Goal: Information Seeking & Learning: Learn about a topic

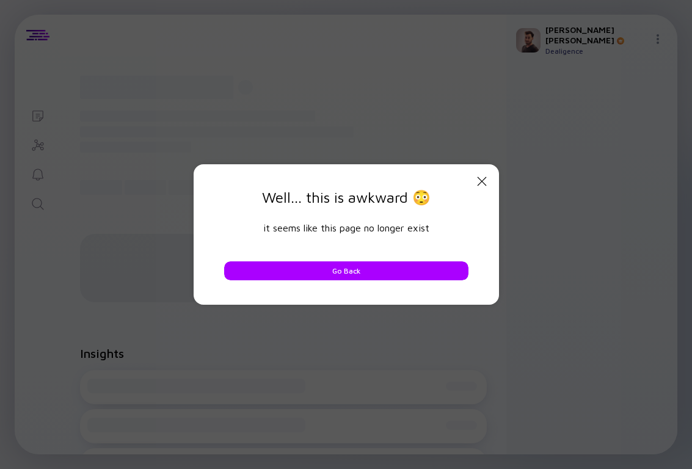
click at [479, 178] on icon at bounding box center [481, 181] width 9 height 9
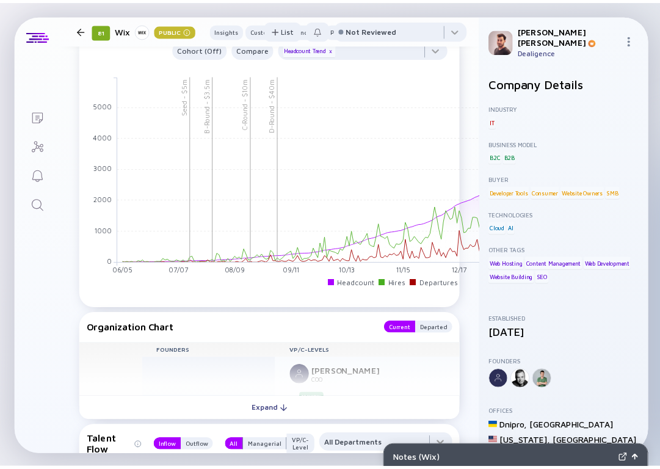
scroll to position [6475, 0]
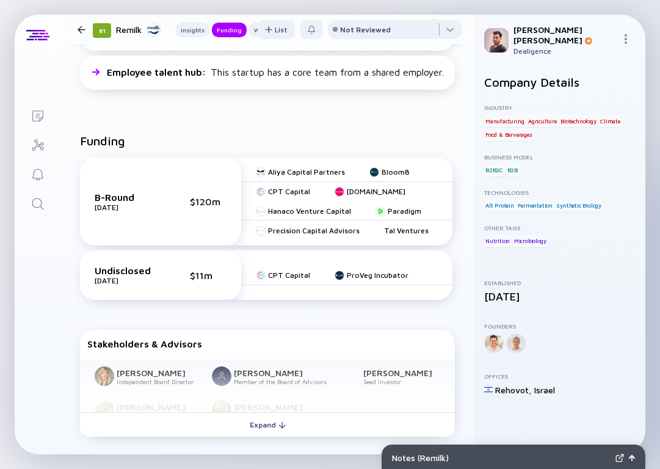
scroll to position [374, 0]
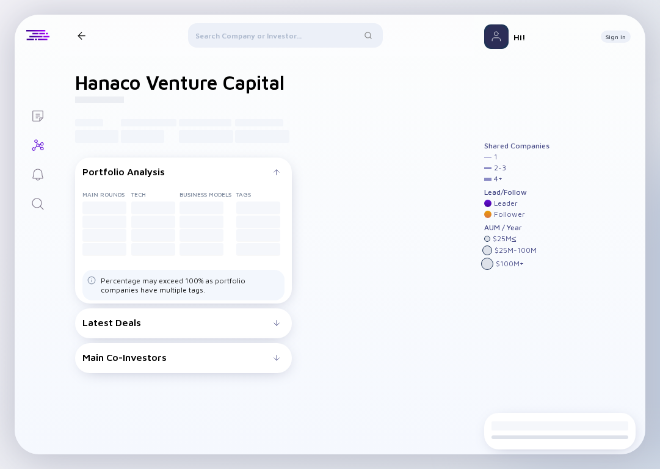
click at [580, 175] on div "Shared Companies 1 2 - 3 4 + Lead/Follow Leader Follower AUM / Year $ 25M ≤ $ 2…" at bounding box center [559, 233] width 151 height 330
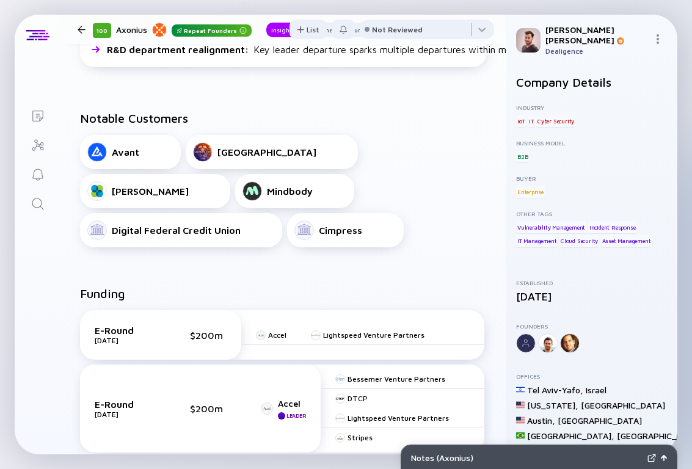
scroll to position [632, 0]
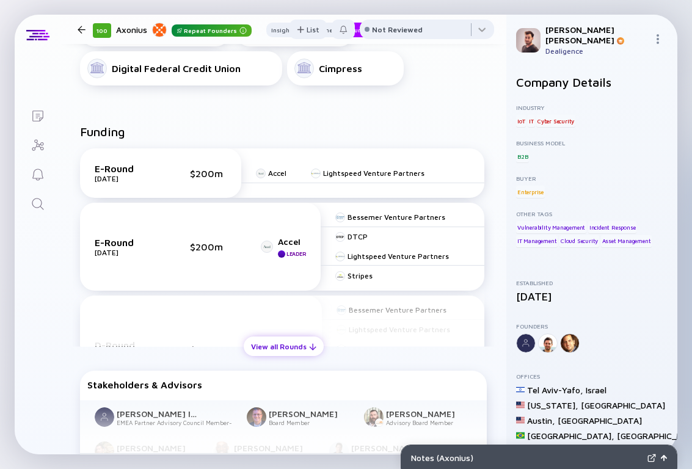
click at [275, 352] on div "View all Rounds" at bounding box center [284, 346] width 80 height 19
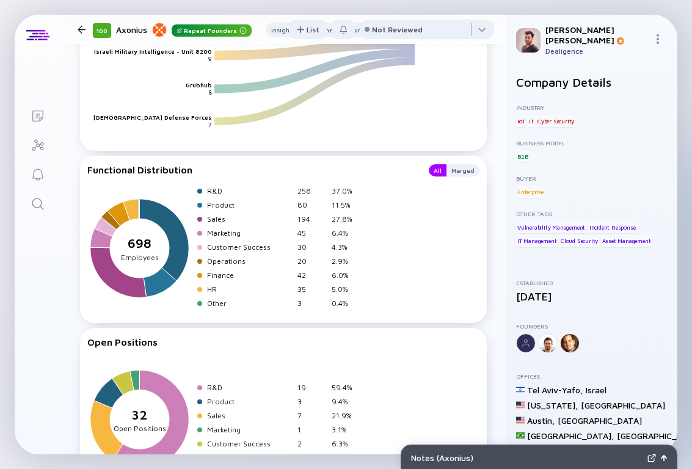
scroll to position [2431, 0]
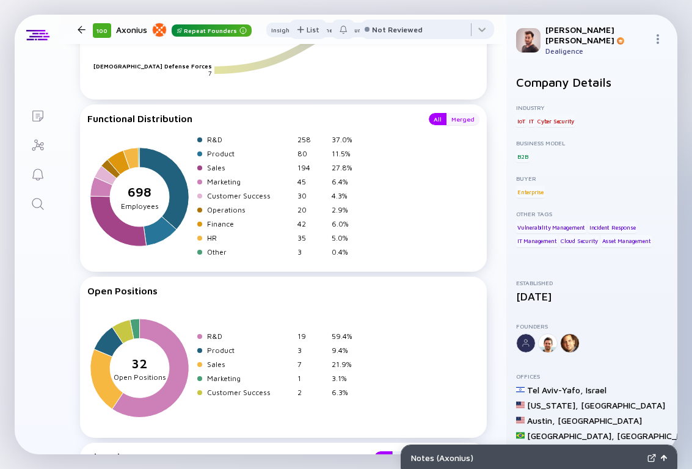
click at [459, 113] on div "Merged" at bounding box center [462, 119] width 33 height 12
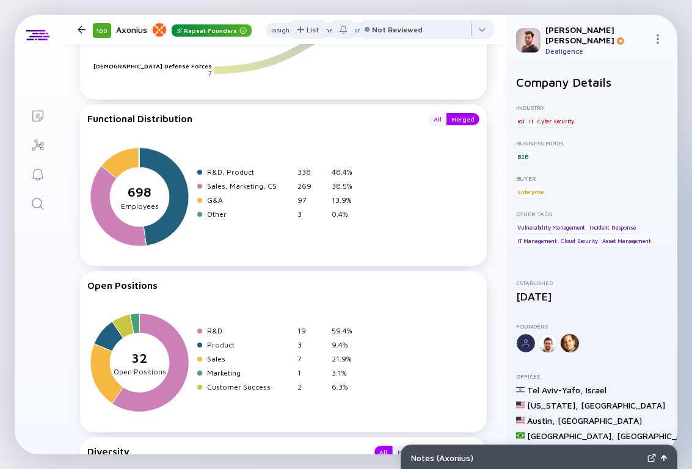
click at [440, 113] on div "All" at bounding box center [438, 119] width 18 height 12
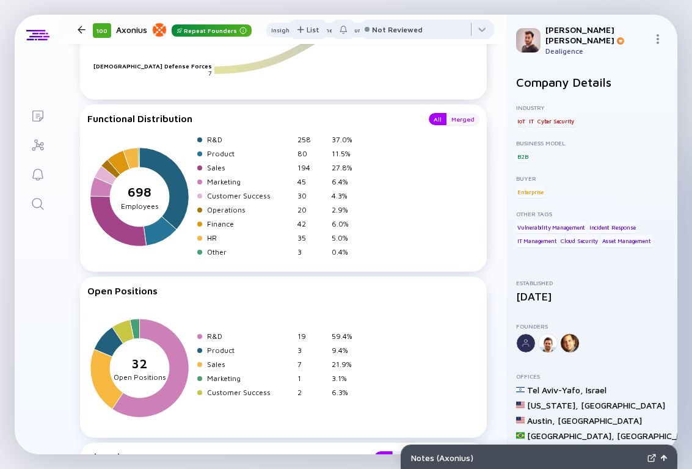
click at [457, 113] on div "Merged" at bounding box center [462, 119] width 33 height 12
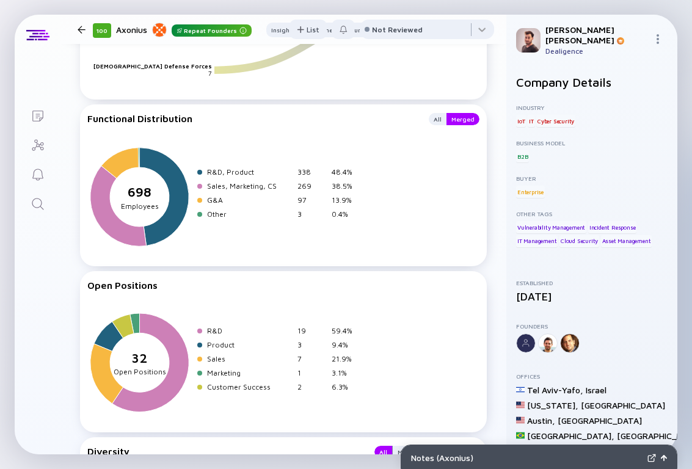
click at [432, 104] on div "Functional Distribution All Merged 698 sepeartor Employees R&D, Product 338 48.…" at bounding box center [283, 185] width 407 height 162
click at [434, 113] on div "All" at bounding box center [438, 119] width 18 height 12
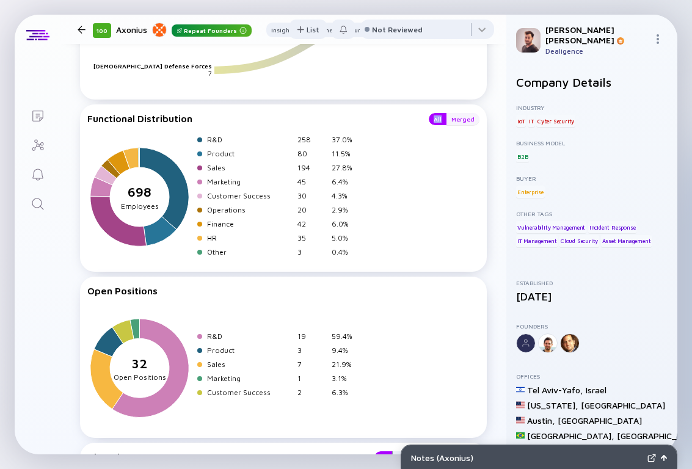
click at [473, 113] on div "Merged" at bounding box center [462, 119] width 33 height 12
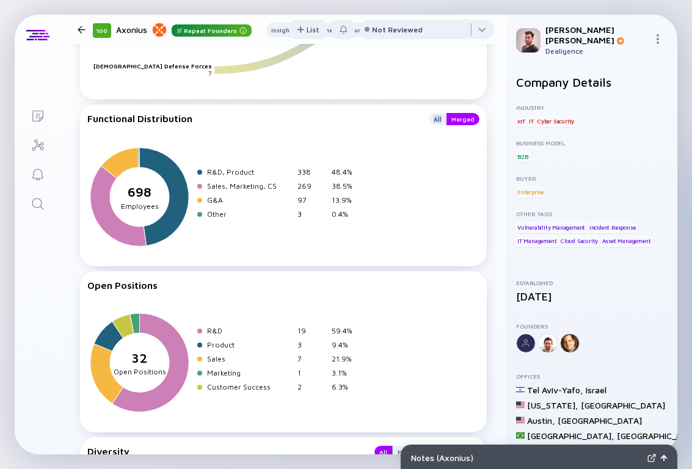
click at [424, 113] on div "All Merged" at bounding box center [450, 119] width 58 height 12
click at [444, 113] on div "All" at bounding box center [438, 119] width 18 height 12
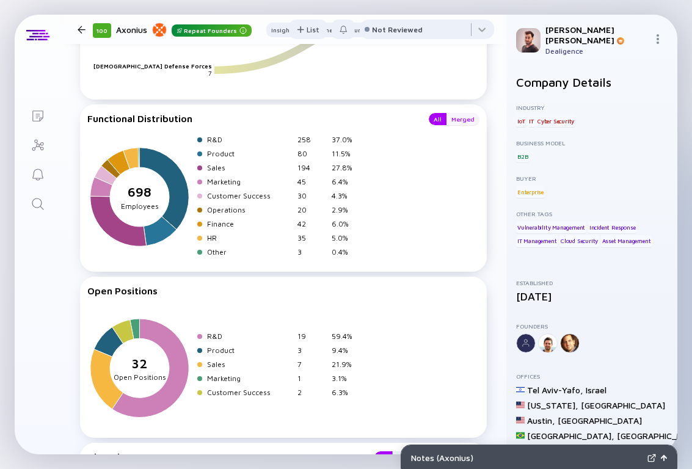
click at [455, 113] on div "Merged" at bounding box center [462, 119] width 33 height 12
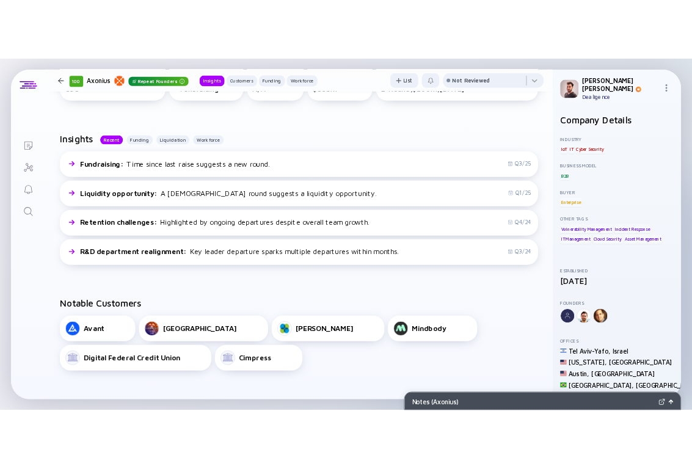
scroll to position [0, 0]
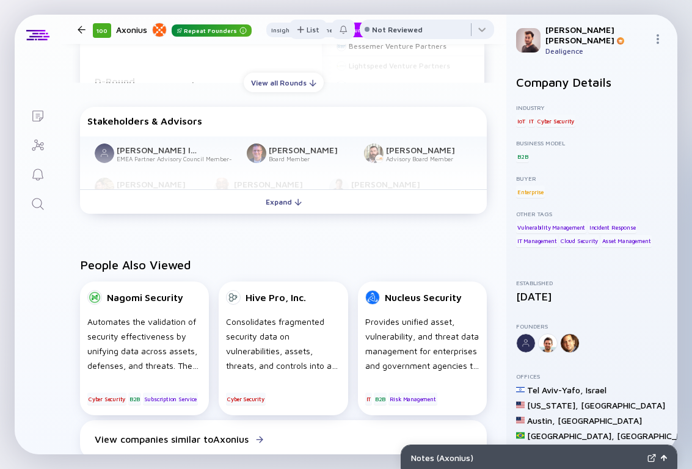
scroll to position [910, 0]
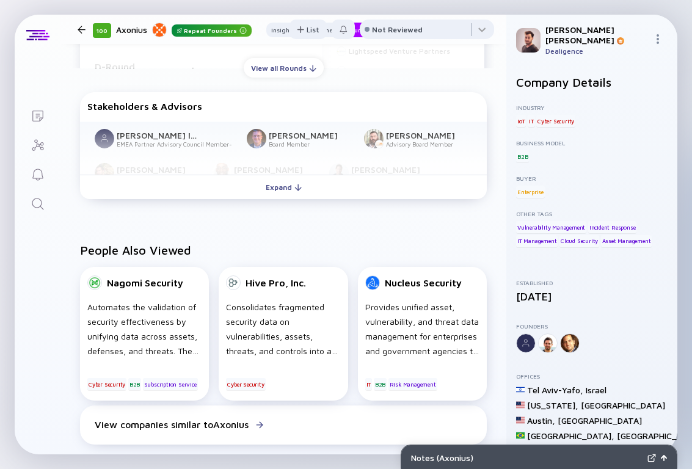
click at [308, 79] on div "Funding E-Round [DATE] $200m Accel Lightspeed Venture Partners E-Round [DATE] $…" at bounding box center [283, 25] width 446 height 397
click at [304, 72] on div "View all Rounds" at bounding box center [284, 68] width 80 height 19
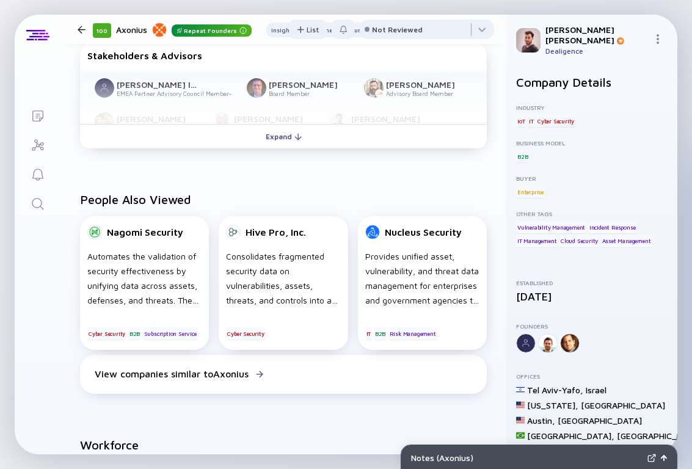
scroll to position [1283, 0]
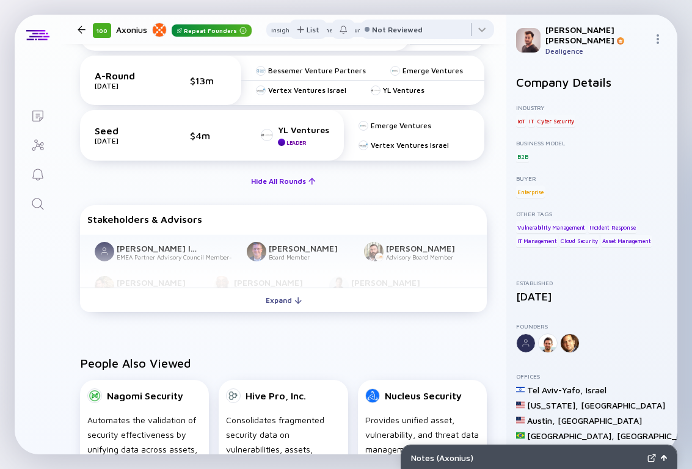
click at [293, 172] on div "Hide All Rounds" at bounding box center [283, 181] width 79 height 19
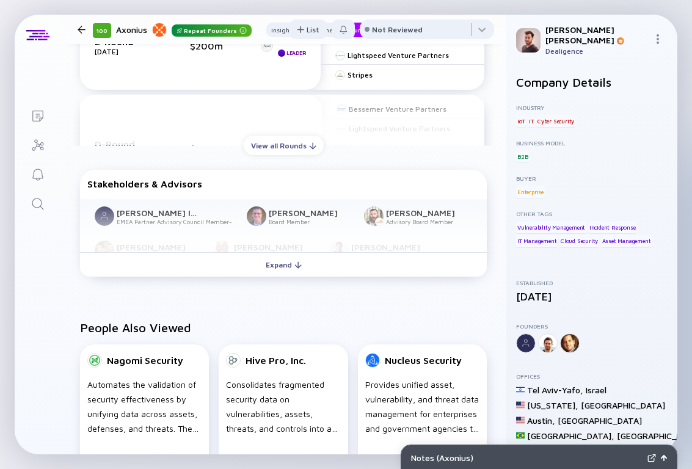
scroll to position [825, 0]
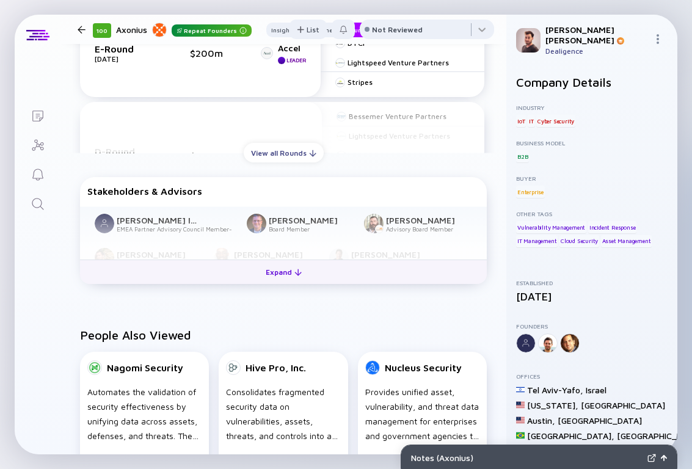
click at [287, 275] on div "Expand" at bounding box center [283, 272] width 51 height 19
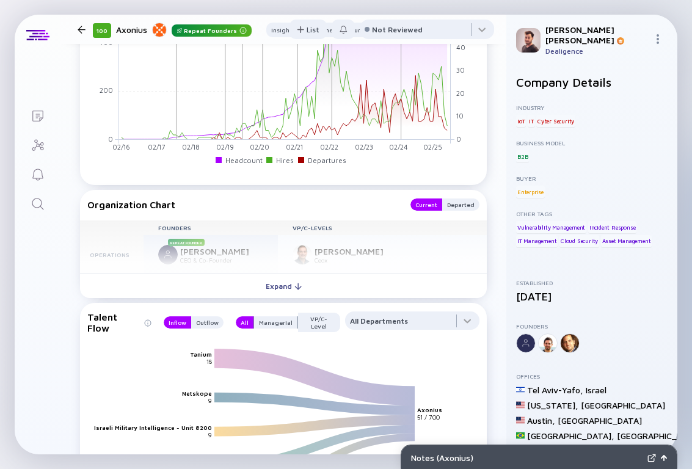
scroll to position [1605, 0]
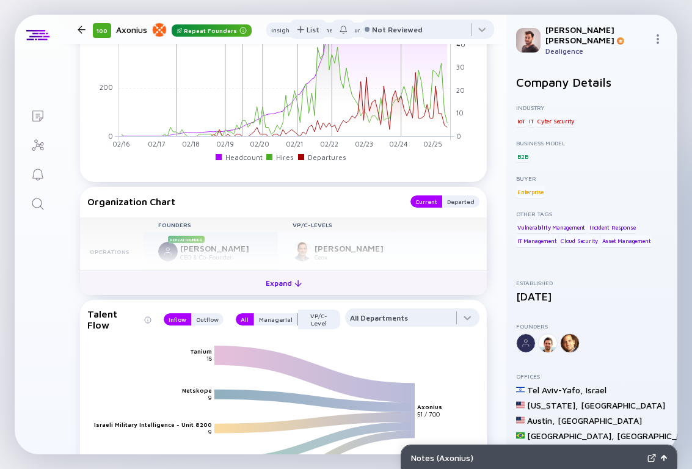
click at [330, 277] on button "Expand" at bounding box center [283, 283] width 407 height 24
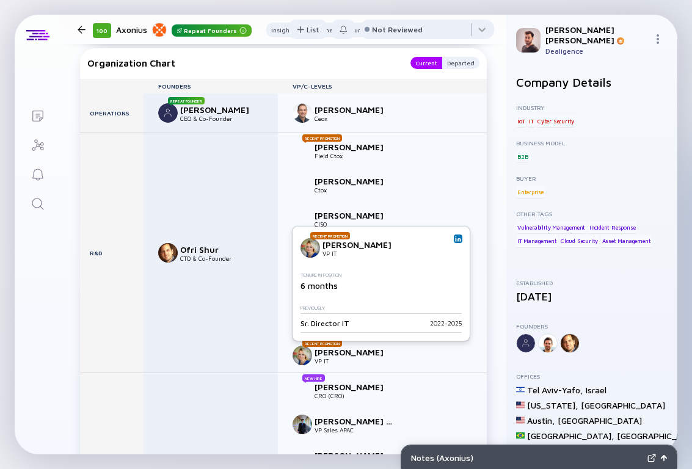
scroll to position [1530, 0]
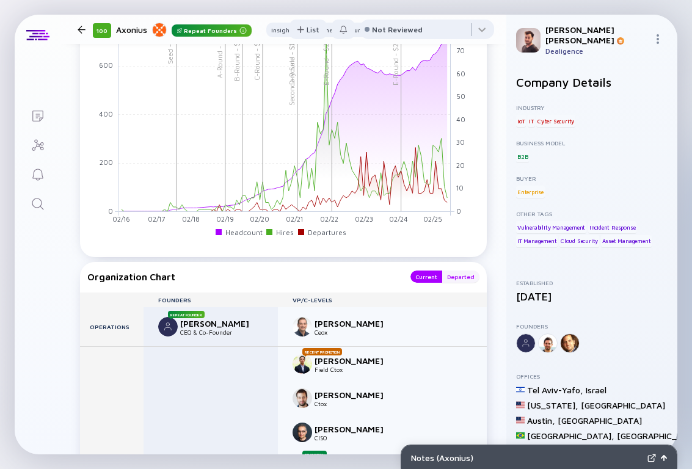
click at [447, 278] on div "Departed" at bounding box center [460, 277] width 37 height 12
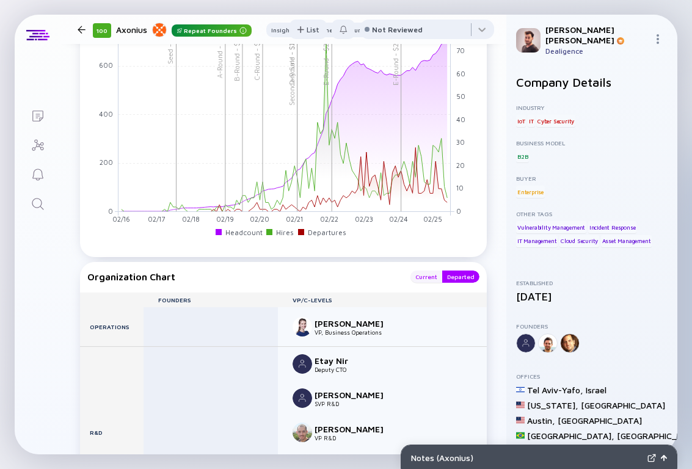
click at [417, 277] on div "Current" at bounding box center [426, 277] width 32 height 12
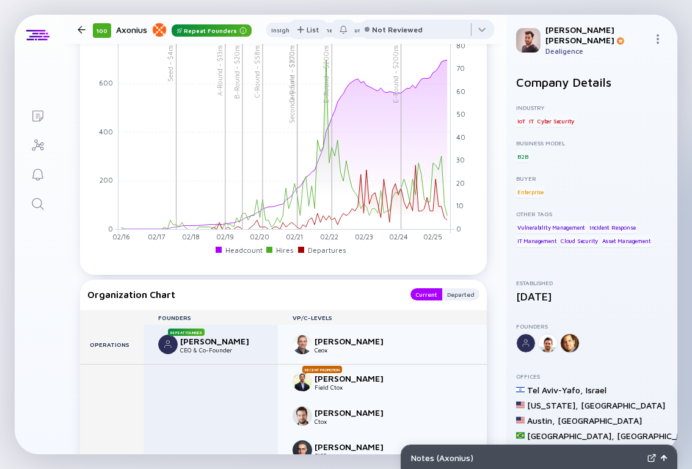
scroll to position [1346, 0]
